Goal: Task Accomplishment & Management: Manage account settings

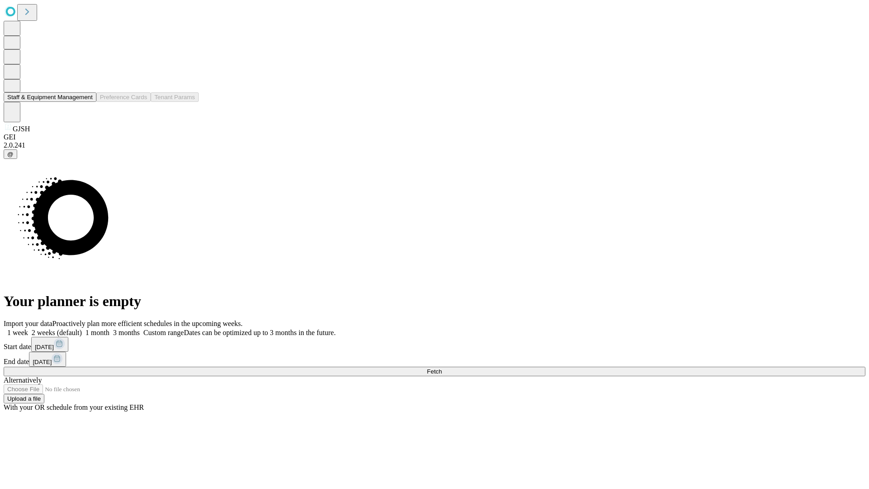
click at [86, 102] on button "Staff & Equipment Management" at bounding box center [50, 97] width 93 height 10
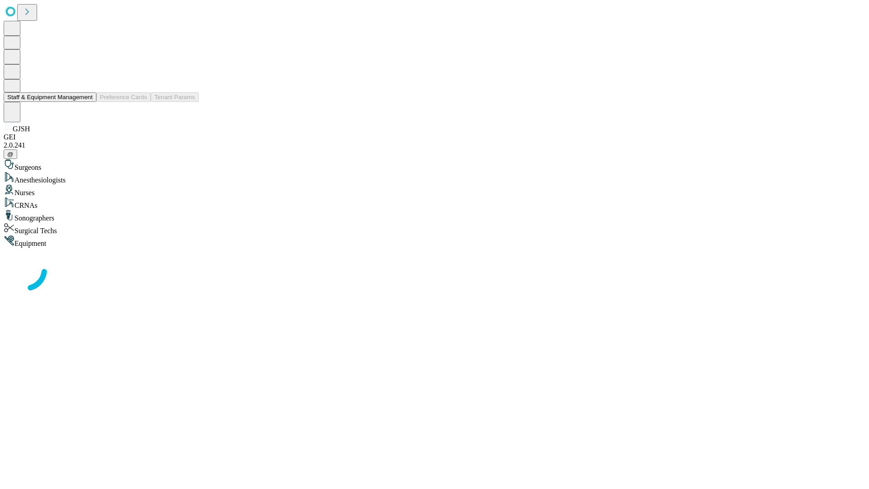
click at [86, 102] on button "Staff & Equipment Management" at bounding box center [50, 97] width 93 height 10
